Goal: Find specific page/section

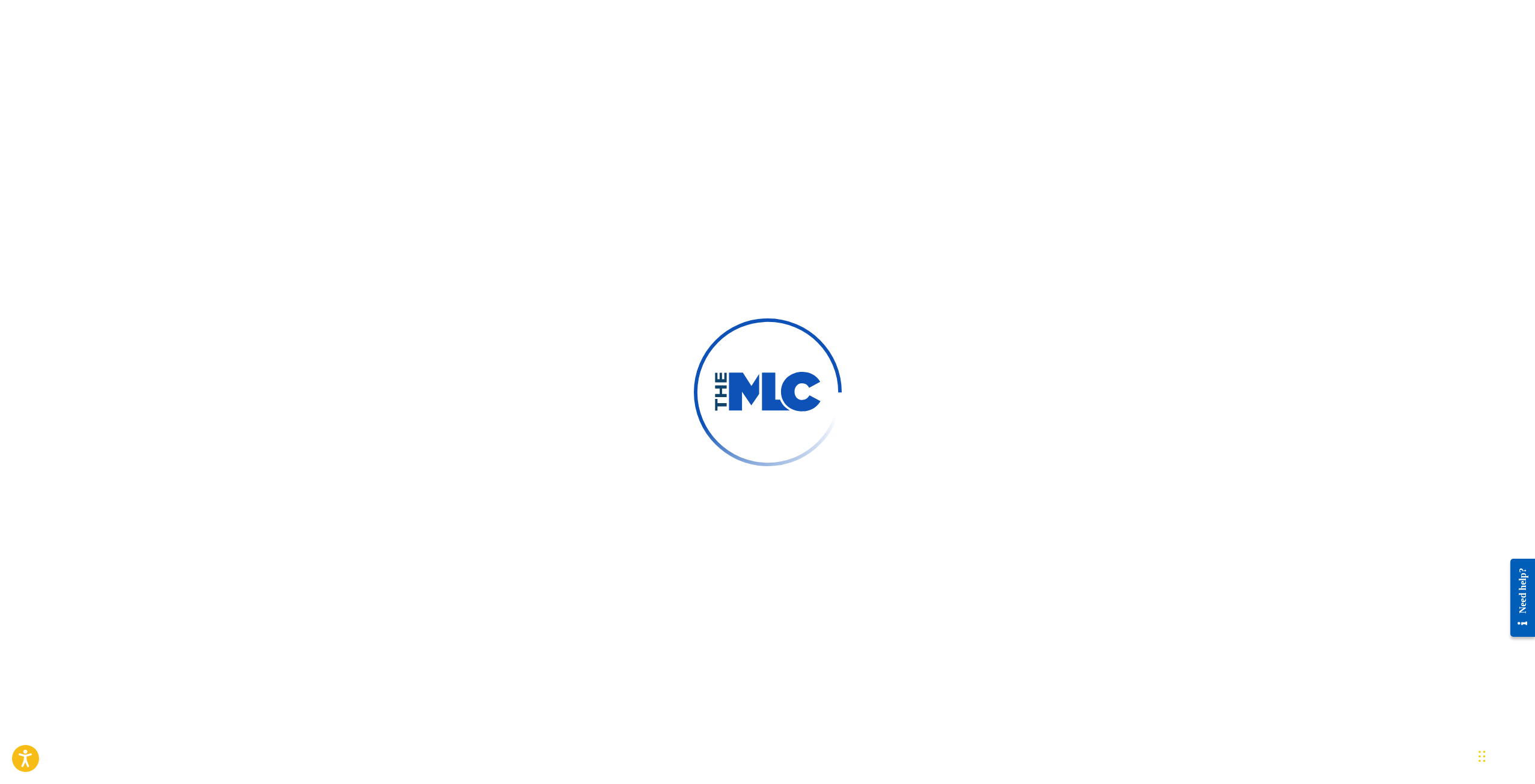
click at [798, 376] on img at bounding box center [768, 392] width 108 height 40
